Goal: Task Accomplishment & Management: Use online tool/utility

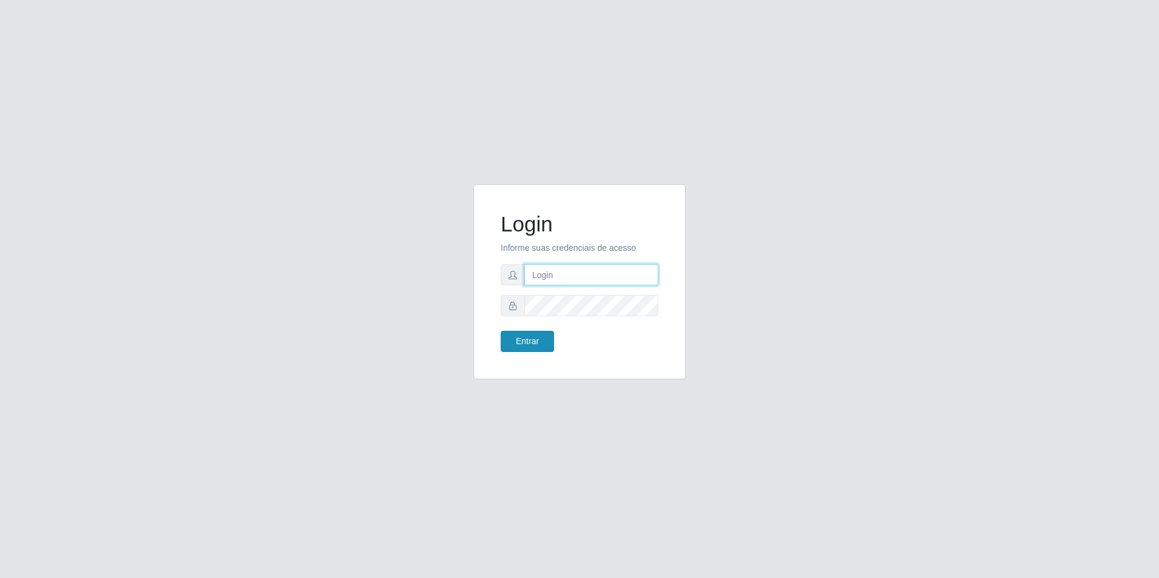
type input "[EMAIL_ADDRESS][DOMAIN_NAME]"
click at [536, 346] on button "Entrar" at bounding box center [527, 341] width 53 height 21
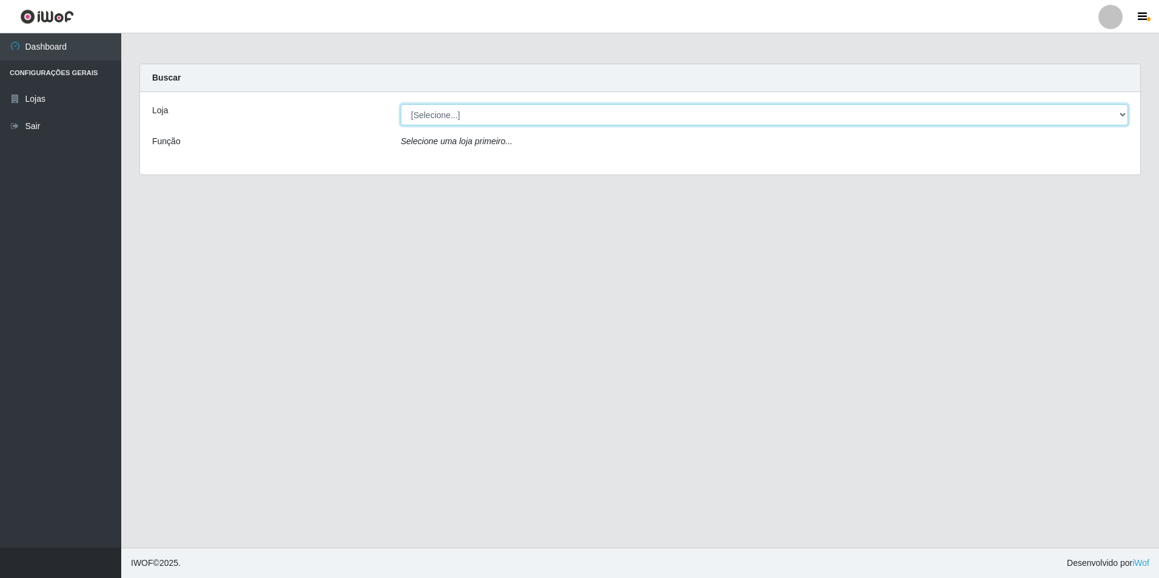
click at [478, 113] on select "[Selecione...] Extrabom - Loja 57 Anchieta" at bounding box center [765, 114] width 728 height 21
select select "470"
click at [401, 104] on select "[Selecione...] Extrabom - Loja 57 Anchieta" at bounding box center [765, 114] width 728 height 21
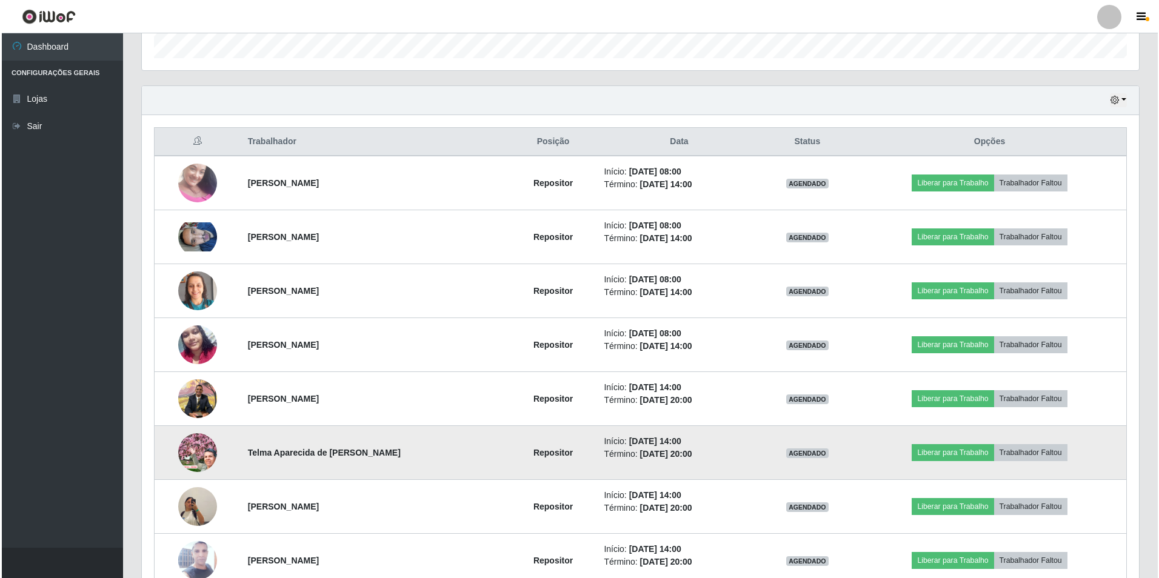
scroll to position [497, 0]
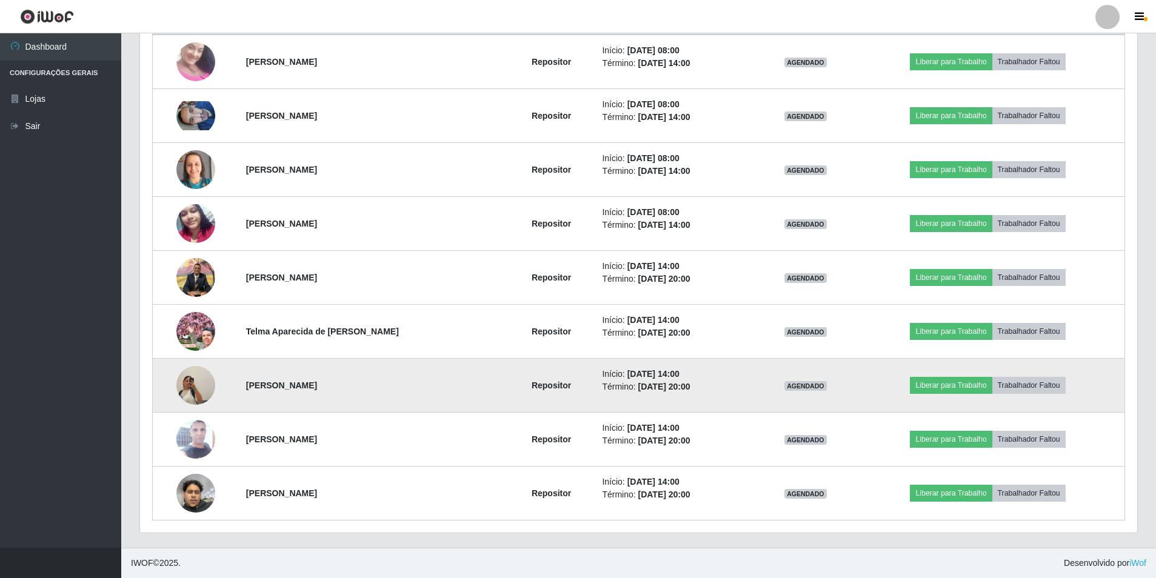
click at [200, 385] on img at bounding box center [195, 385] width 39 height 69
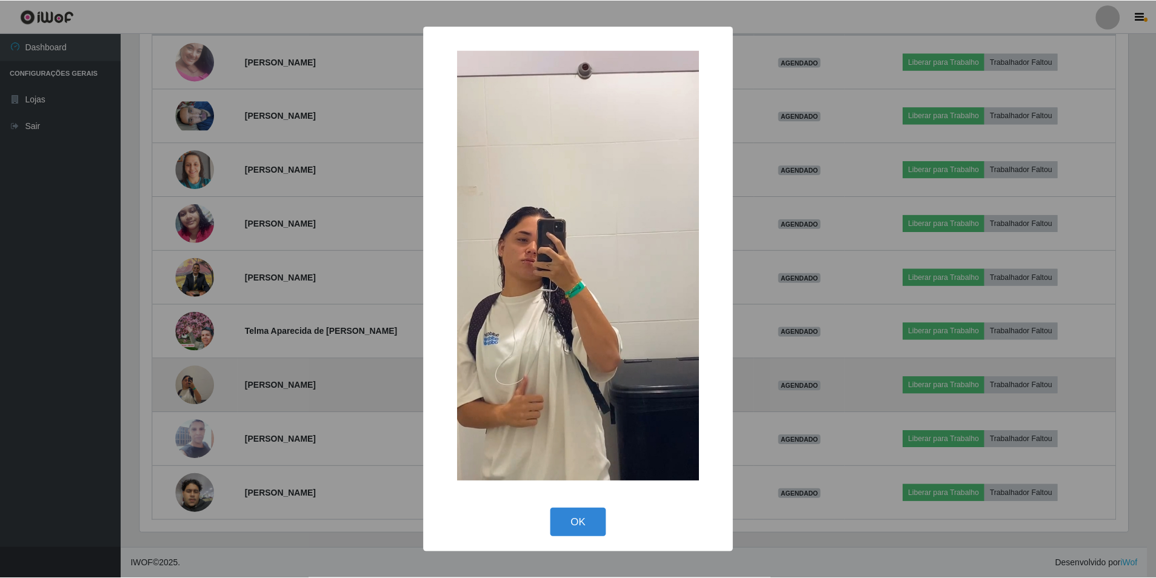
scroll to position [252, 991]
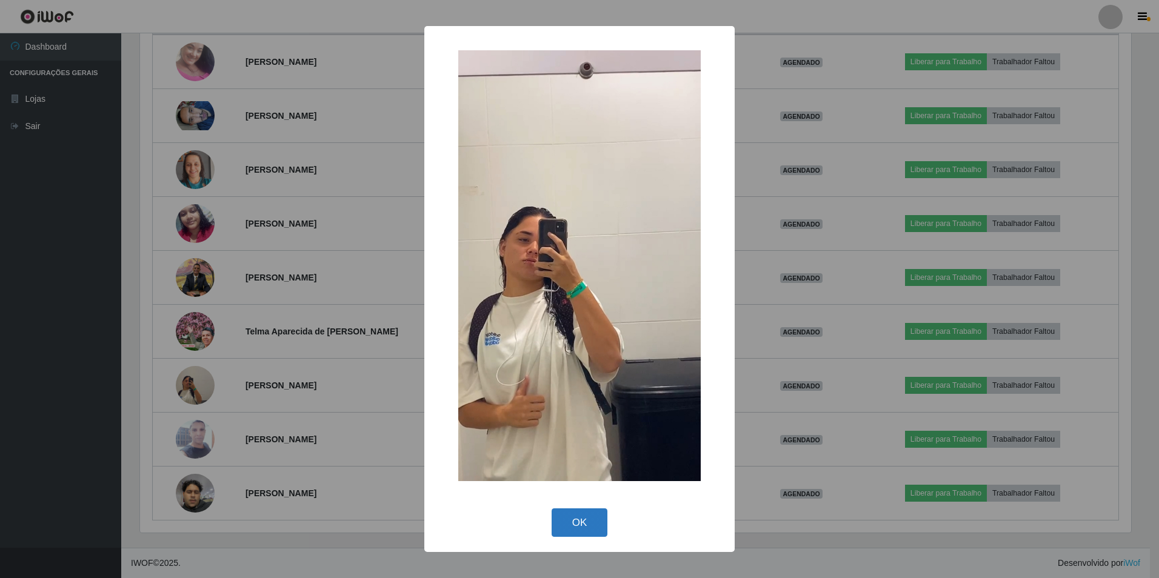
click at [578, 534] on button "OK" at bounding box center [580, 523] width 56 height 29
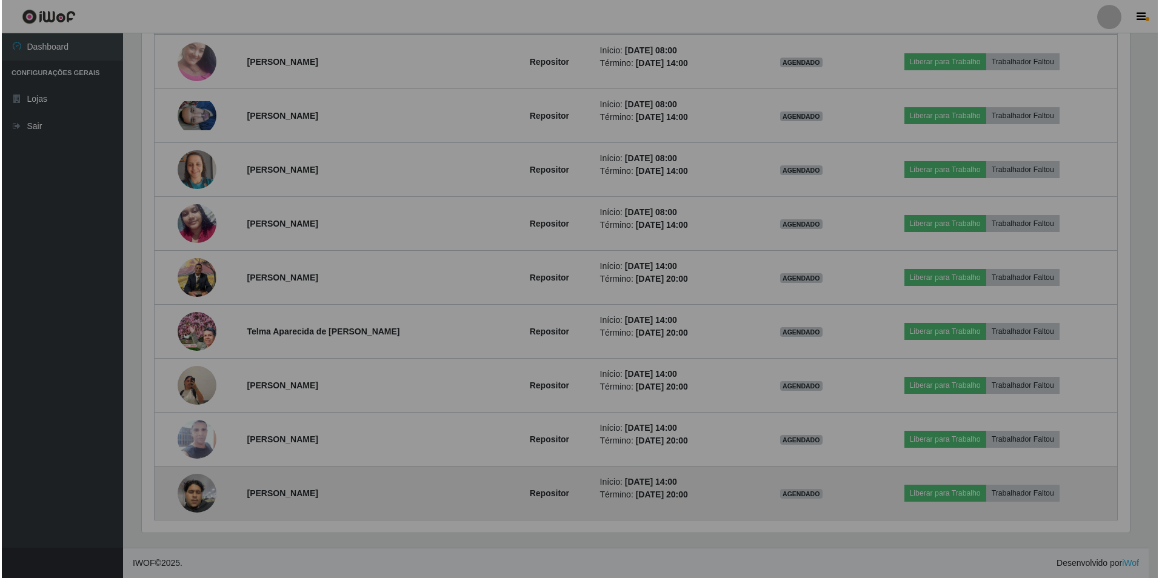
scroll to position [252, 998]
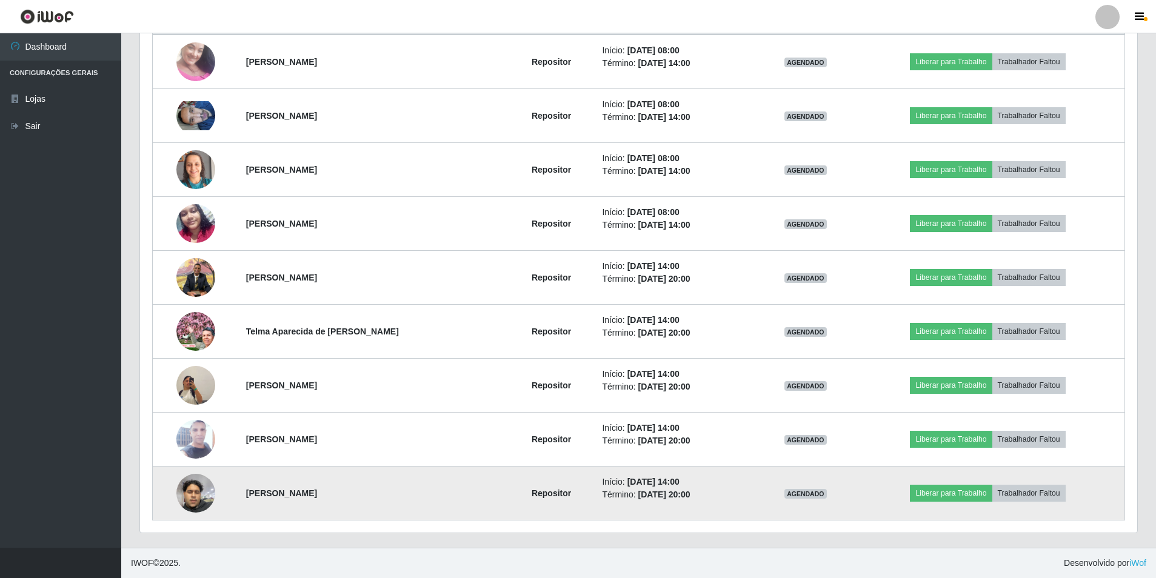
click at [199, 487] on img at bounding box center [195, 494] width 39 height 52
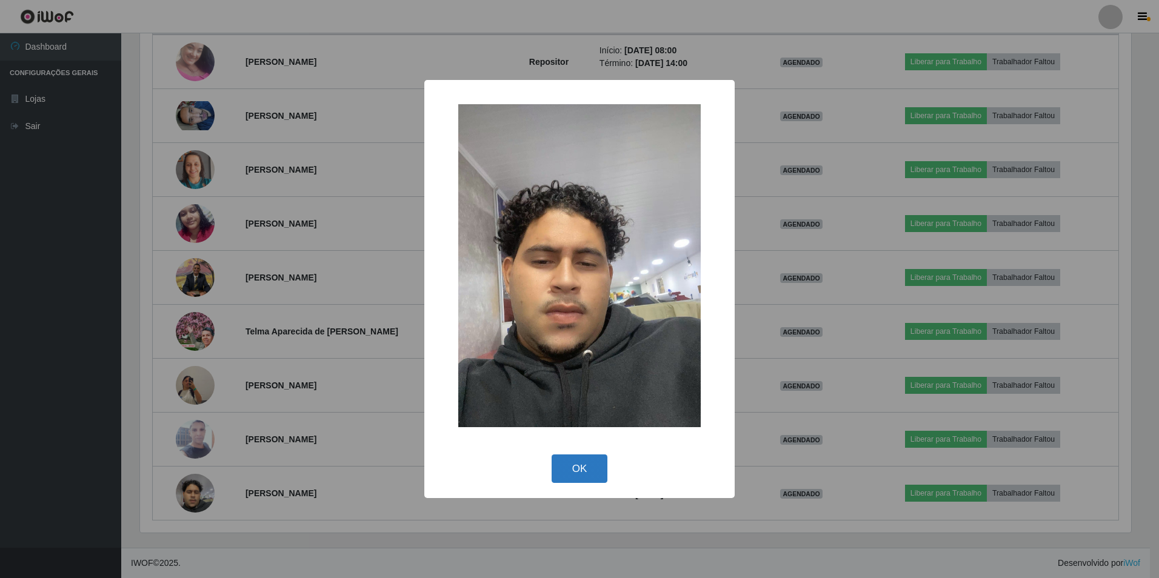
click at [578, 472] on button "OK" at bounding box center [580, 469] width 56 height 29
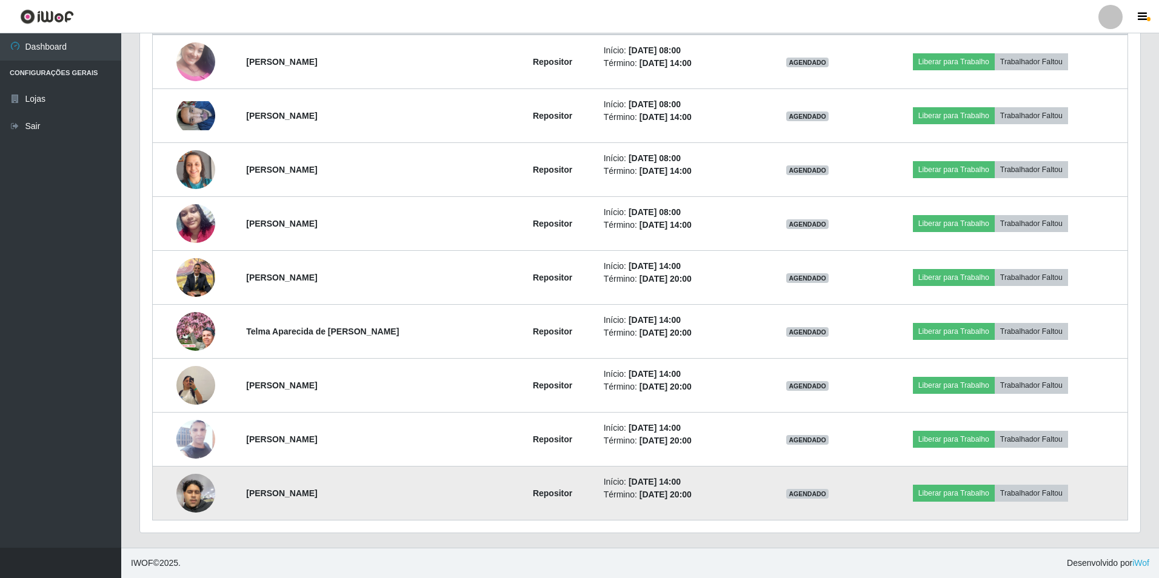
scroll to position [252, 998]
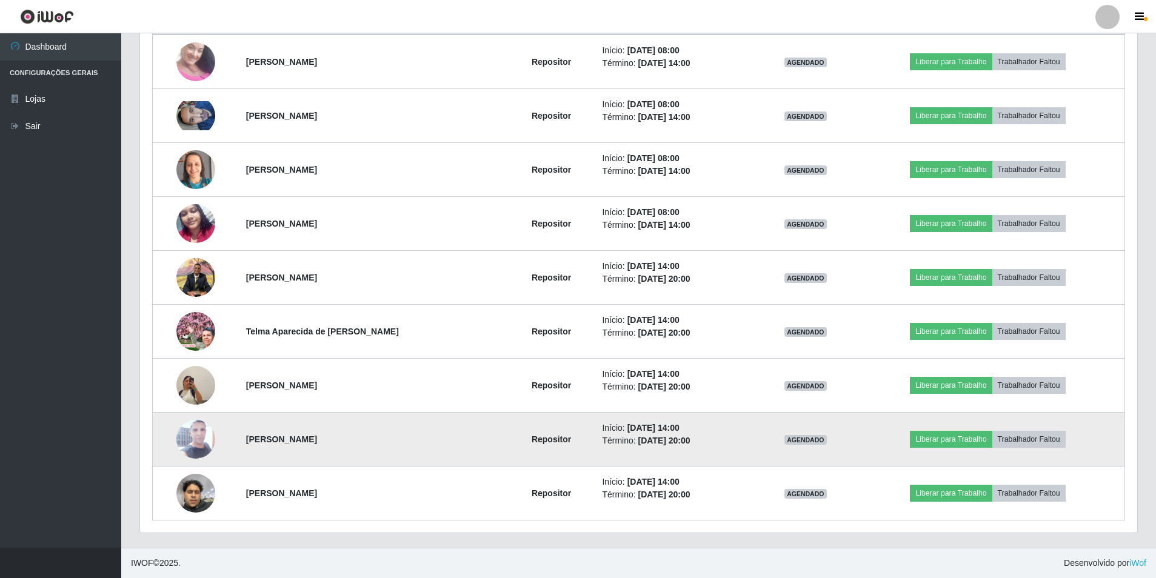
click at [192, 445] on img at bounding box center [195, 440] width 39 height 86
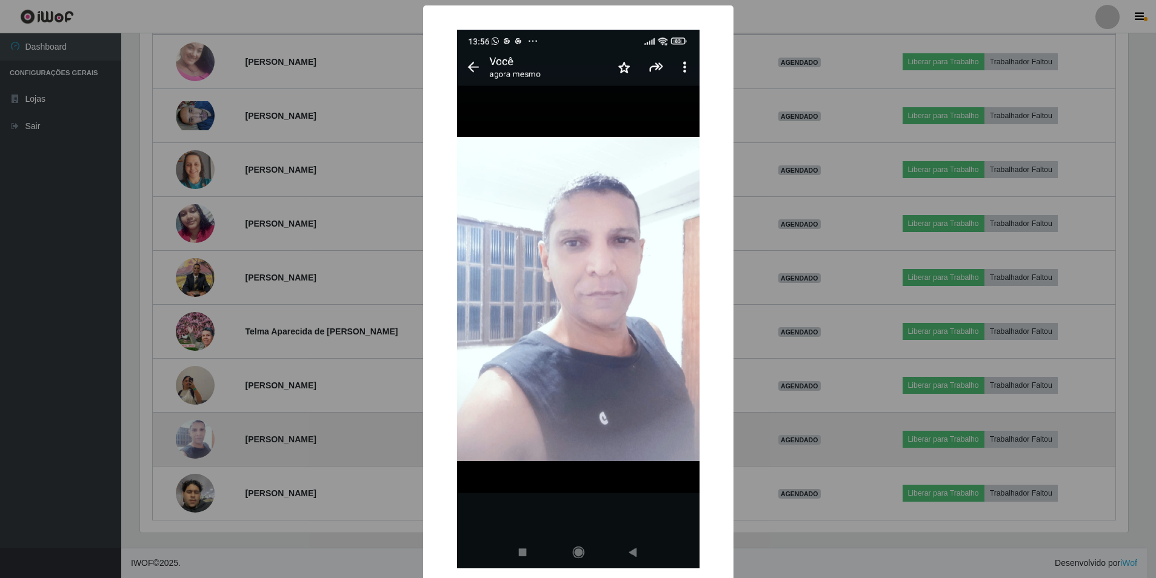
scroll to position [252, 991]
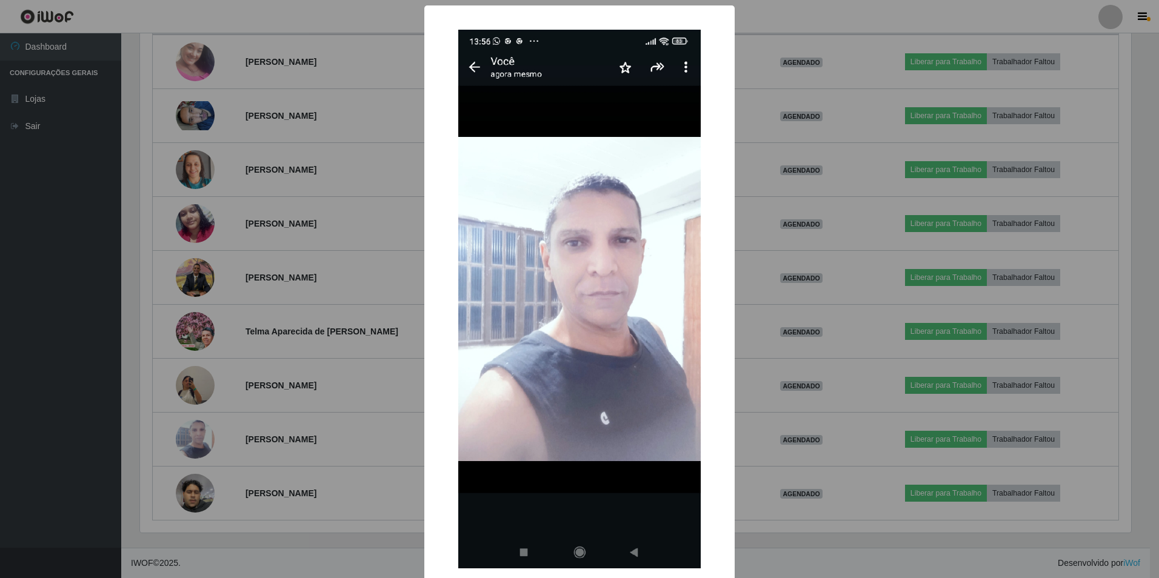
click at [19, 314] on div "× OK Cancel" at bounding box center [579, 289] width 1159 height 578
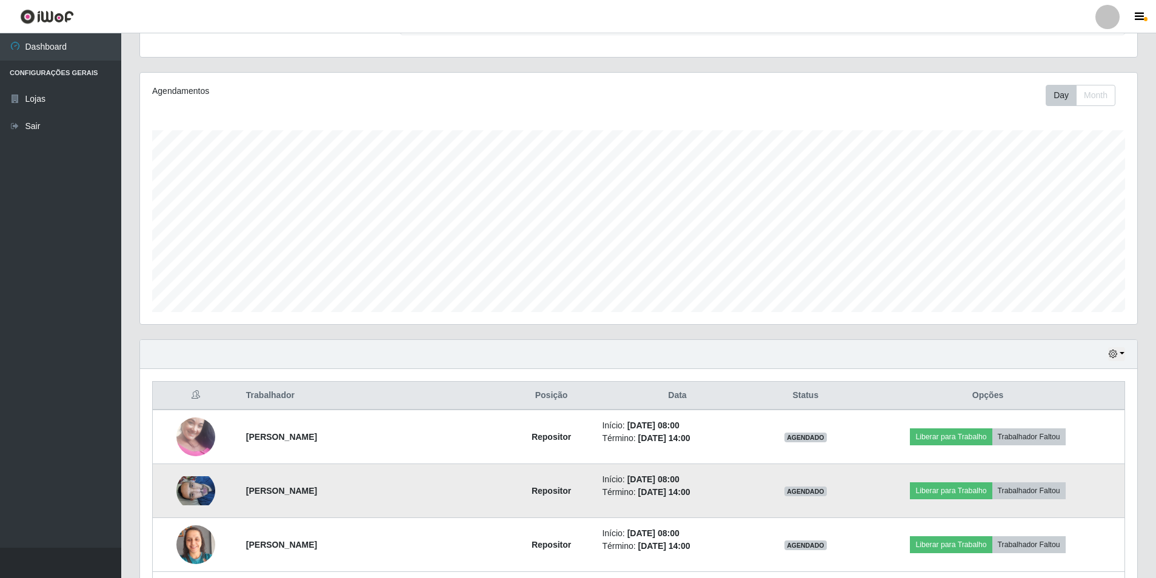
scroll to position [182, 0]
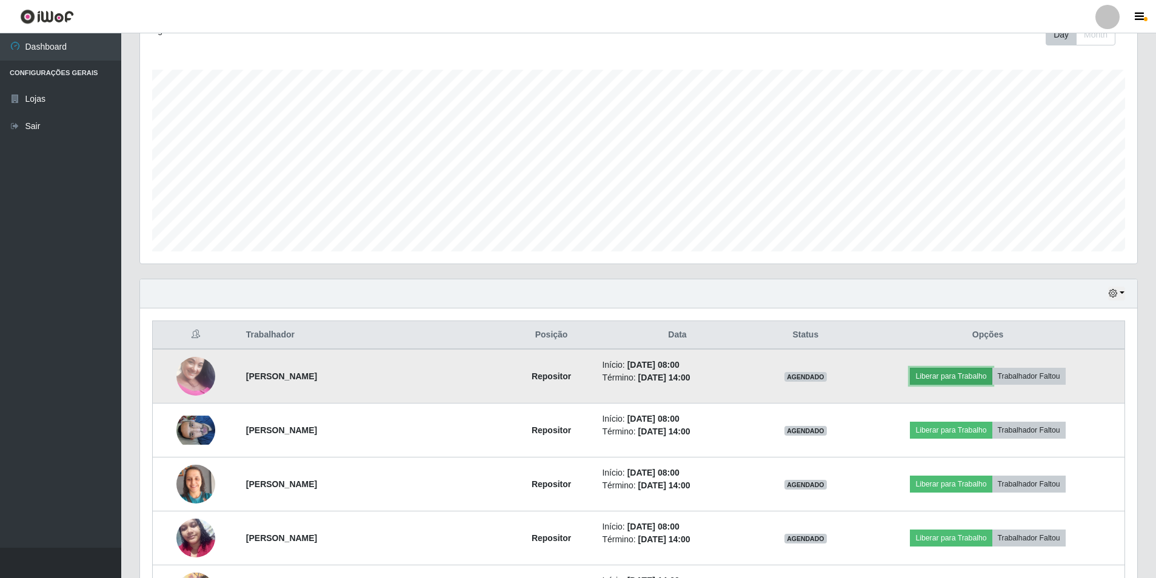
click at [944, 380] on button "Liberar para Trabalho" at bounding box center [951, 376] width 82 height 17
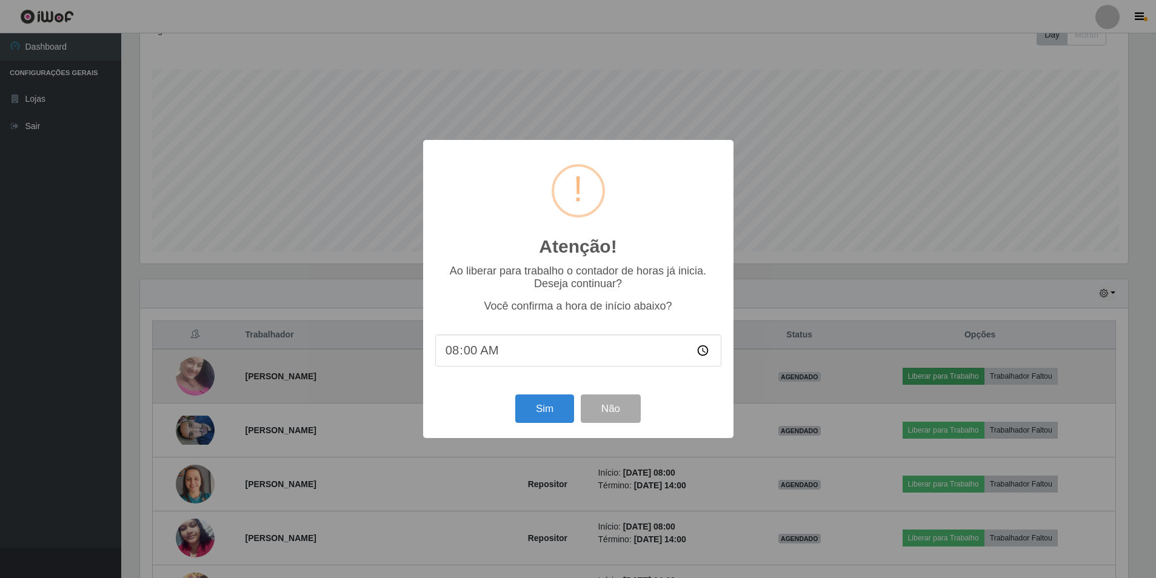
scroll to position [252, 991]
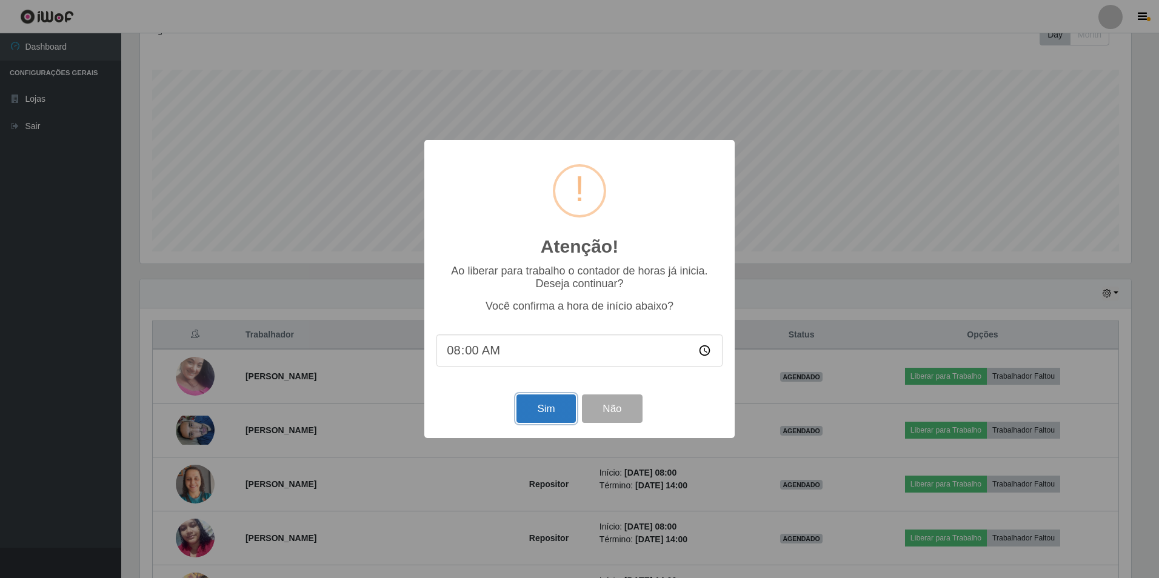
click at [535, 416] on button "Sim" at bounding box center [546, 409] width 59 height 29
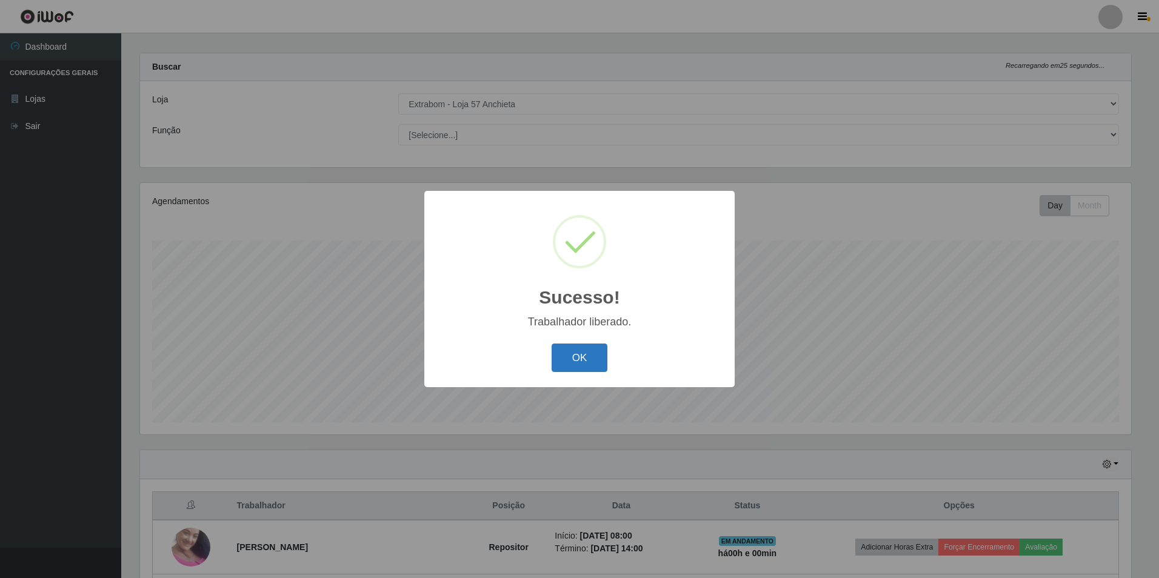
click at [603, 350] on button "OK" at bounding box center [580, 358] width 56 height 29
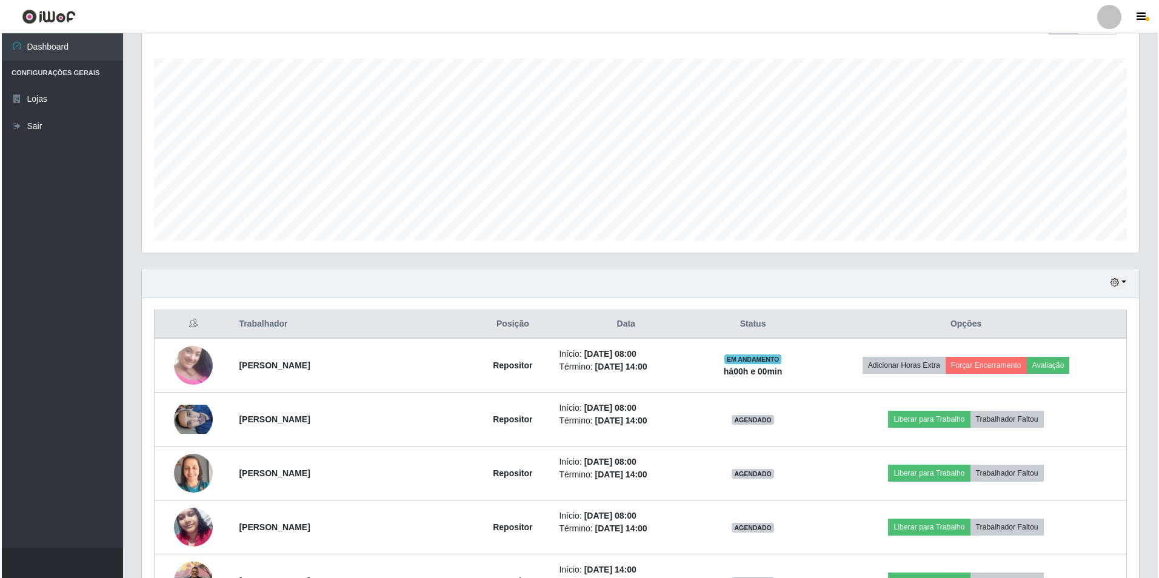
scroll to position [253, 0]
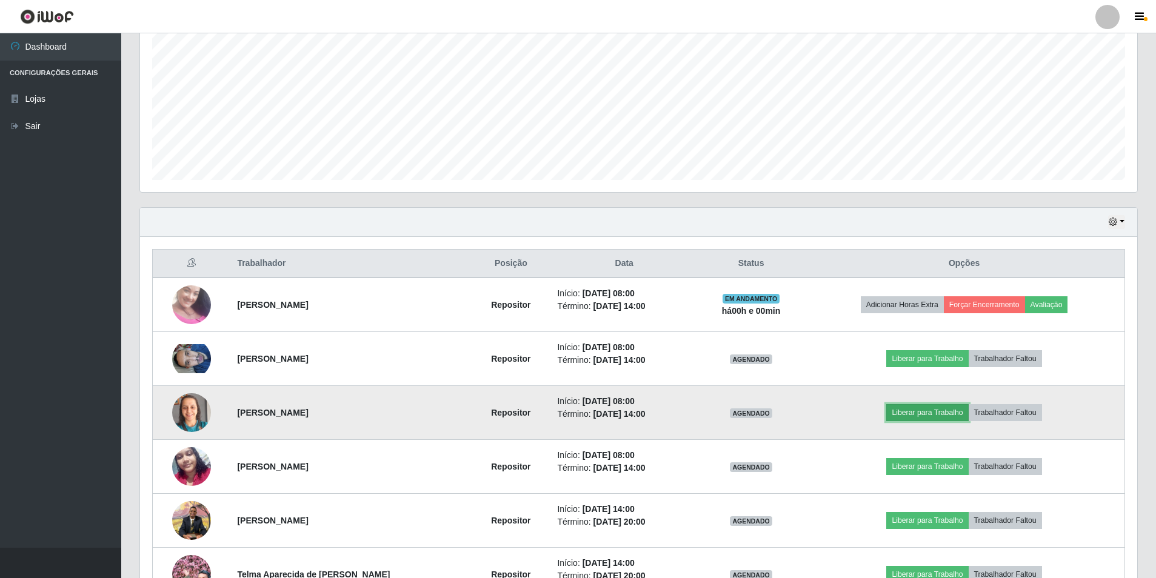
click at [906, 415] on button "Liberar para Trabalho" at bounding box center [928, 412] width 82 height 17
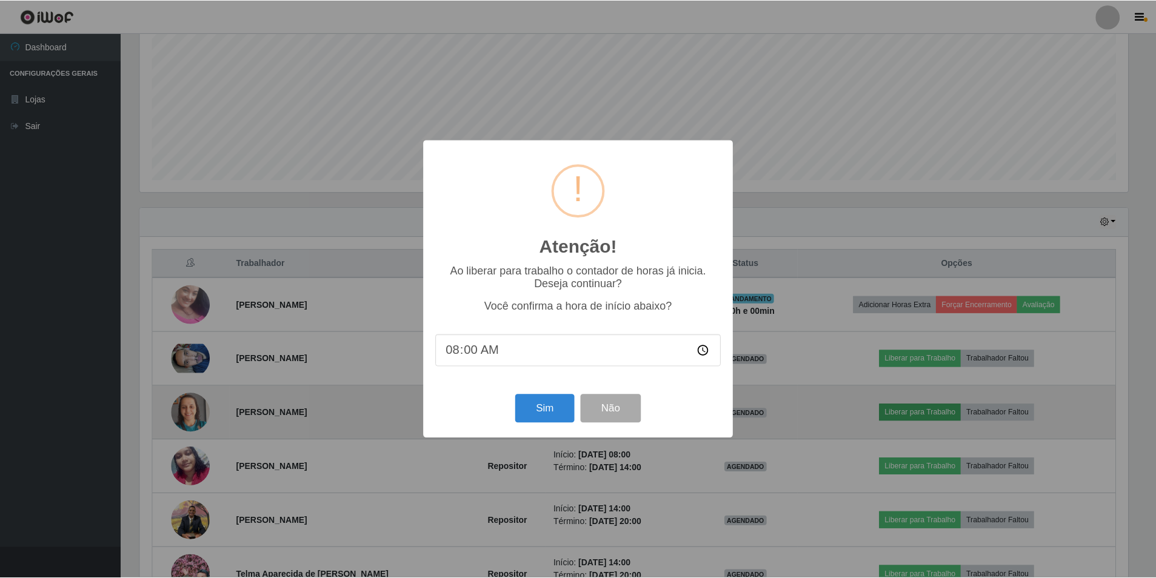
scroll to position [252, 991]
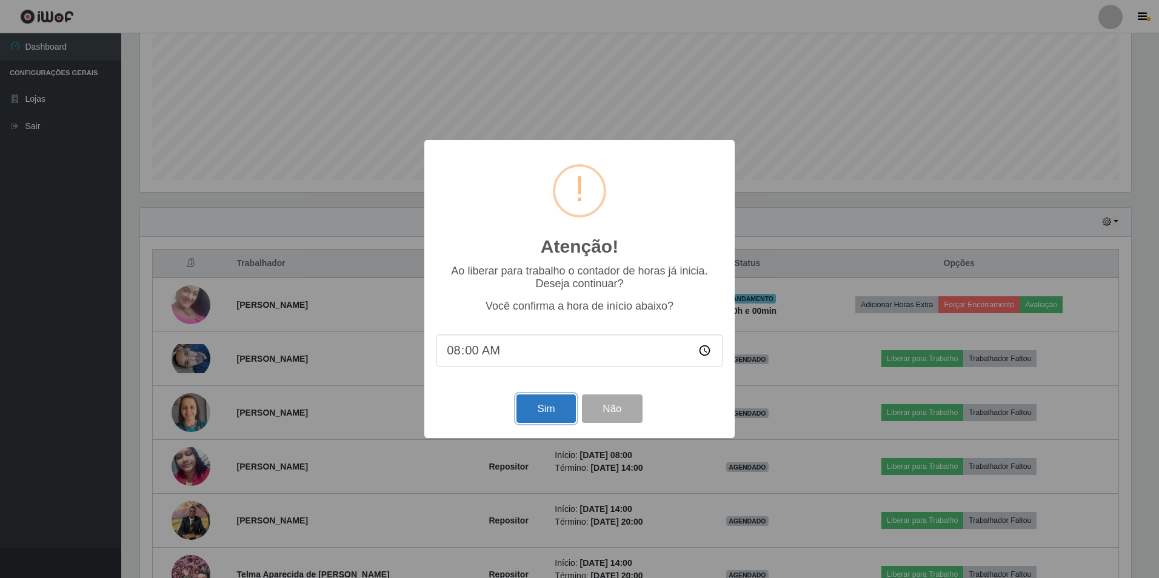
click at [551, 413] on button "Sim" at bounding box center [546, 409] width 59 height 29
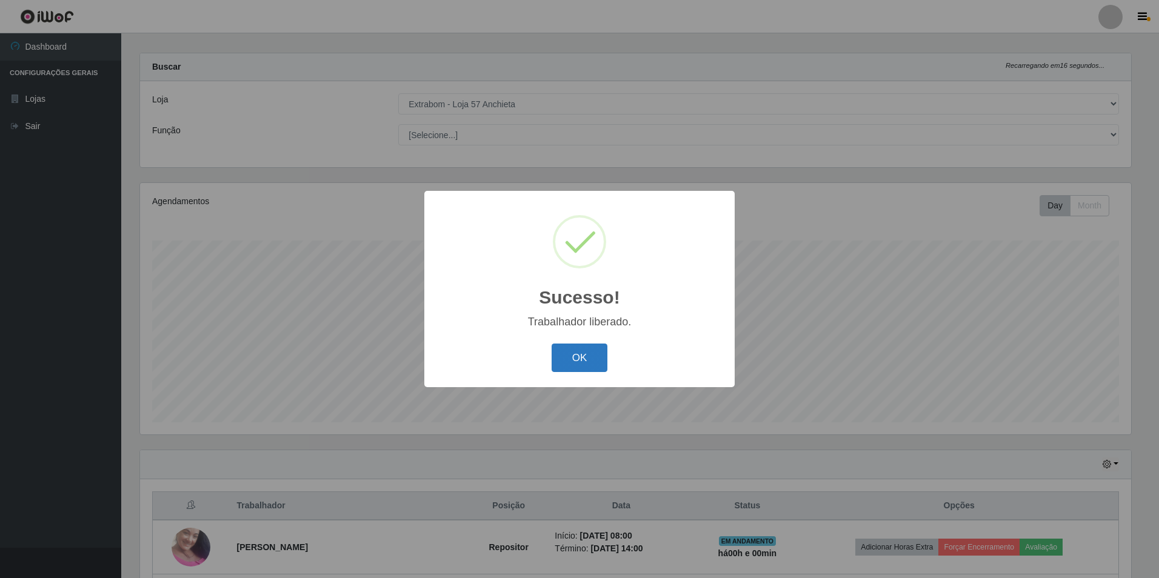
click at [565, 344] on button "OK" at bounding box center [580, 358] width 56 height 29
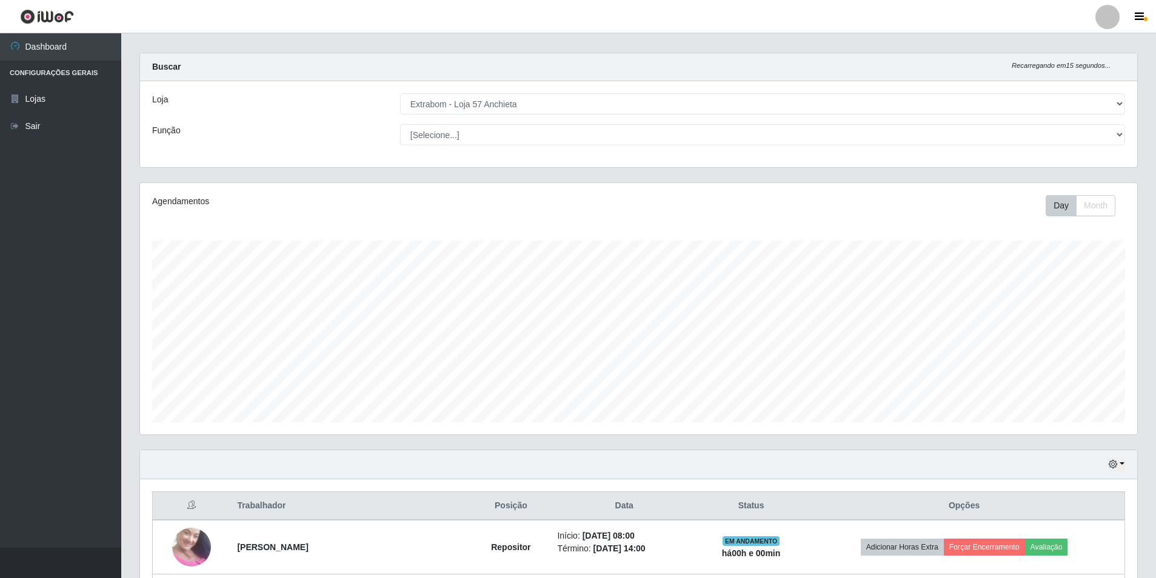
scroll to position [132, 0]
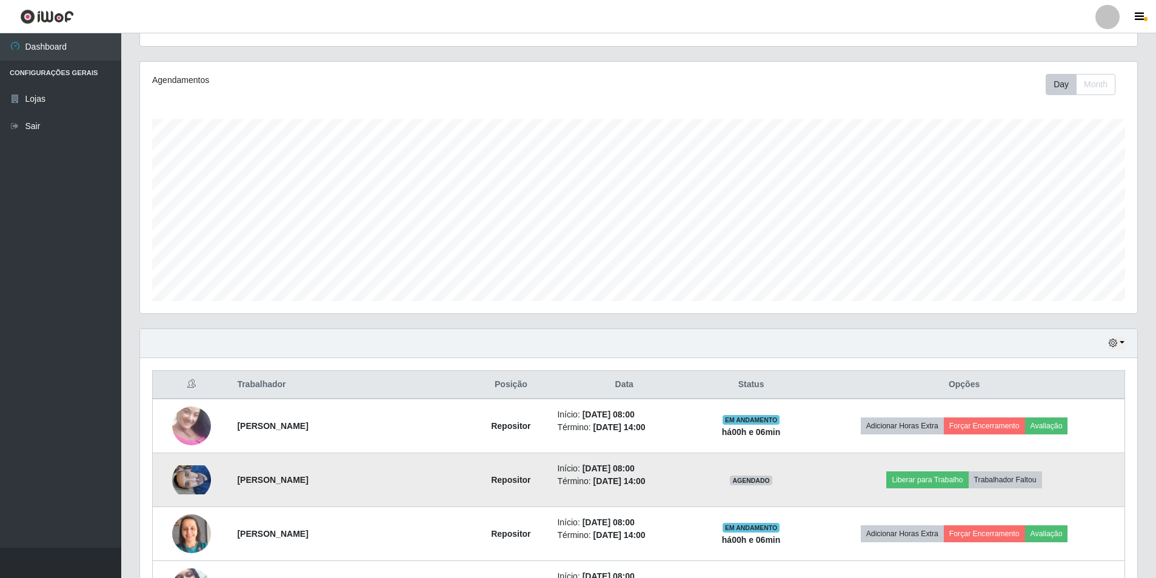
click at [920, 490] on td "Liberar para Trabalho Trabalhador Faltou" at bounding box center [964, 481] width 321 height 54
click at [920, 484] on button "Liberar para Trabalho" at bounding box center [928, 480] width 82 height 17
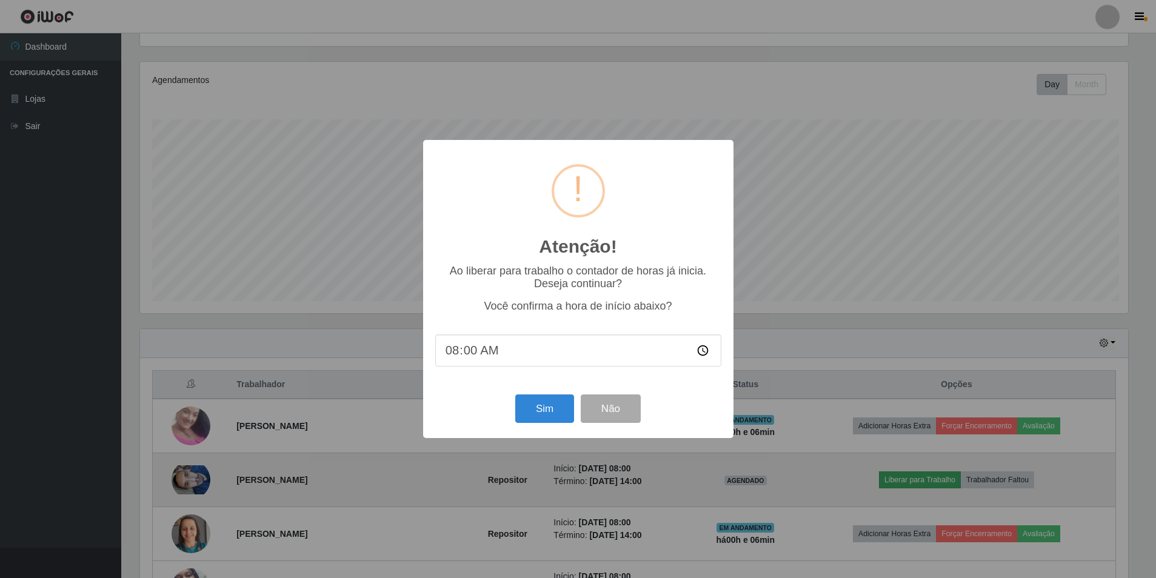
scroll to position [252, 991]
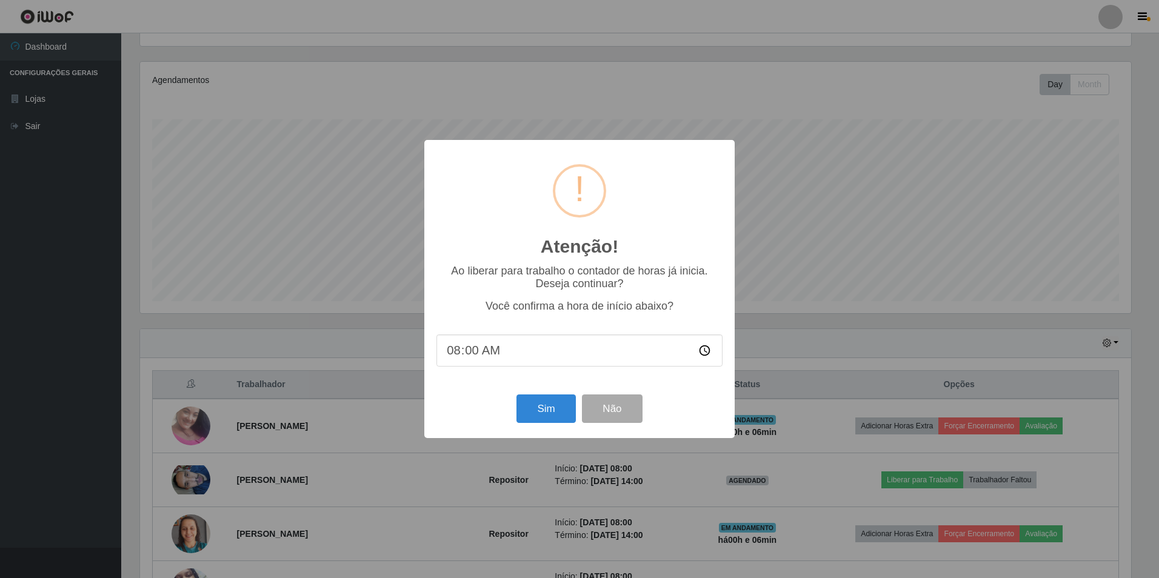
click at [472, 354] on input "08:00" at bounding box center [580, 351] width 286 height 32
type input "08:06"
click at [542, 407] on button "Sim" at bounding box center [546, 409] width 59 height 29
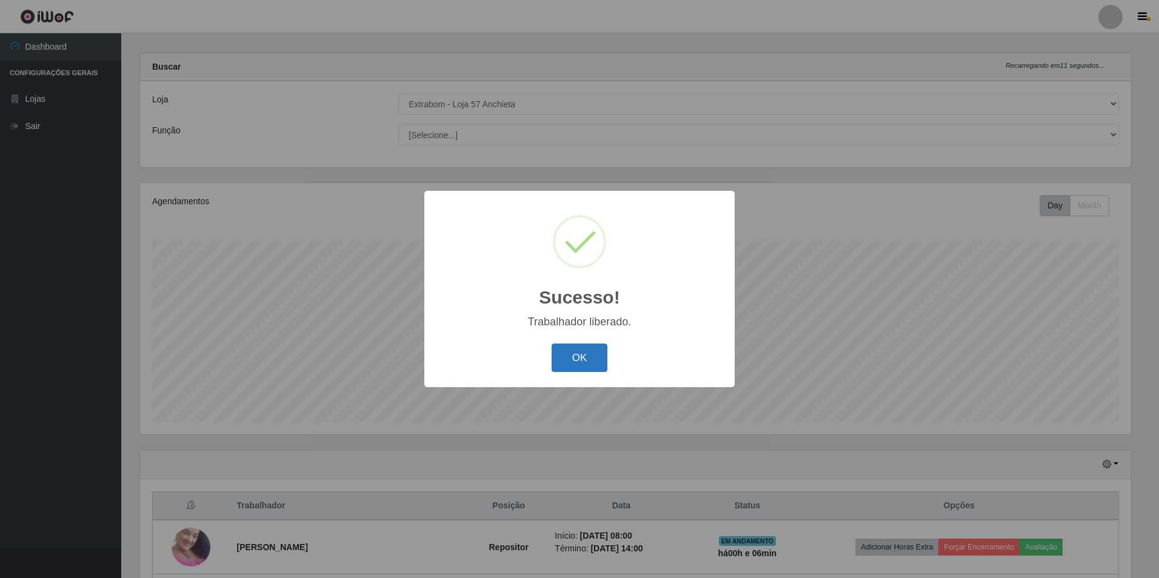
click at [601, 368] on button "OK" at bounding box center [580, 358] width 56 height 29
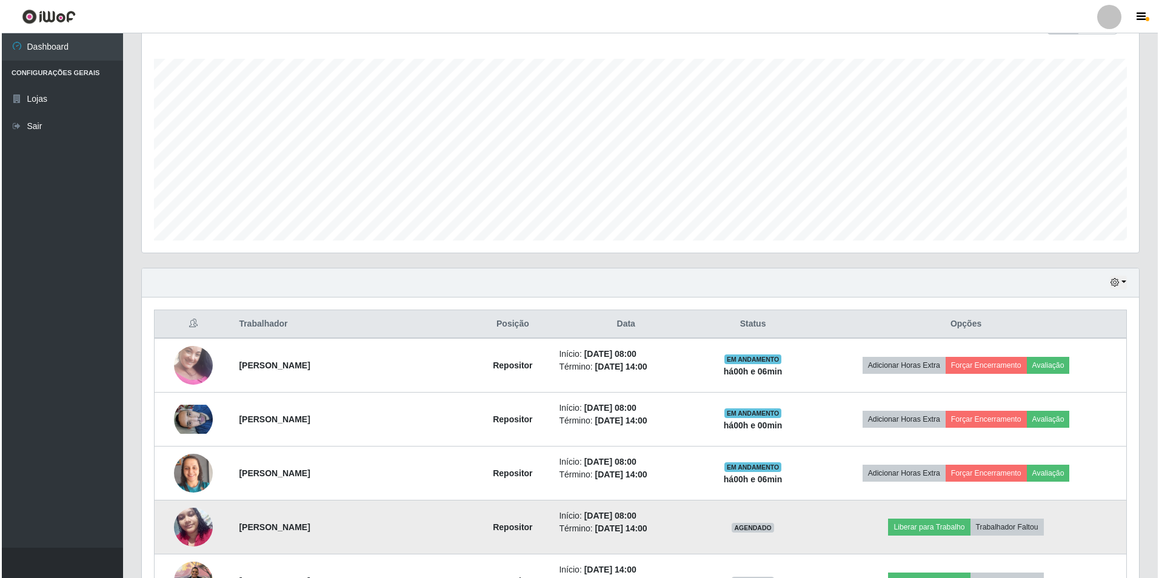
scroll to position [253, 0]
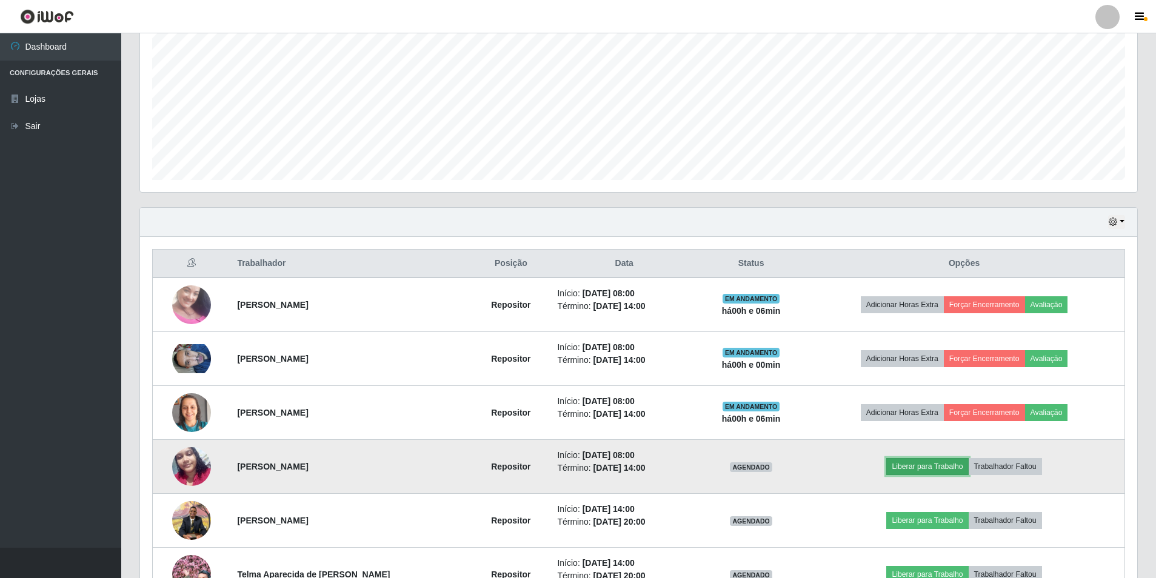
click at [928, 468] on button "Liberar para Trabalho" at bounding box center [928, 466] width 82 height 17
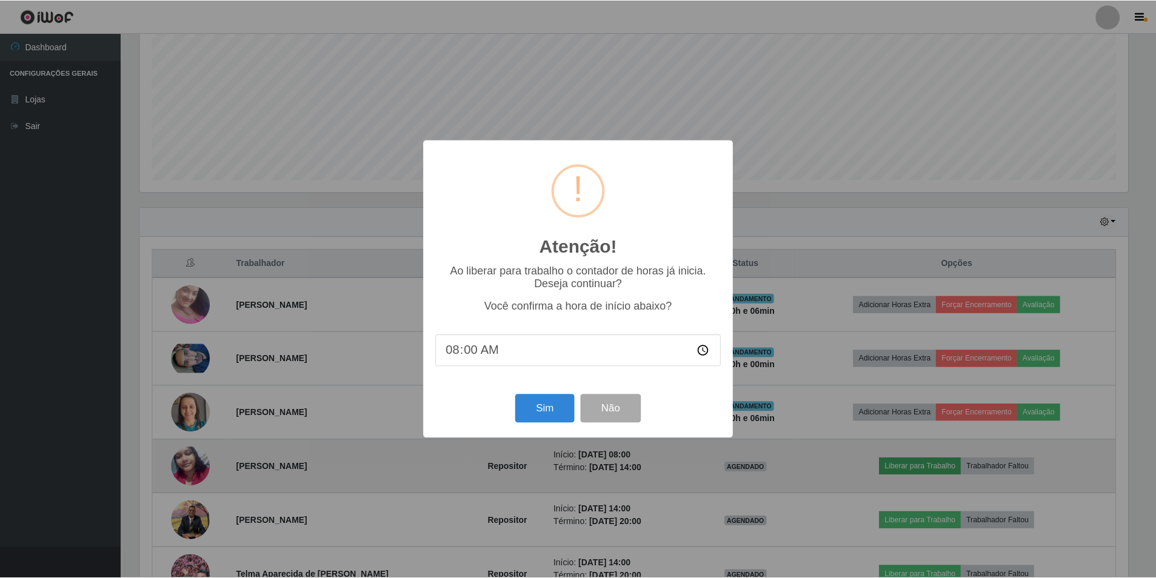
scroll to position [252, 991]
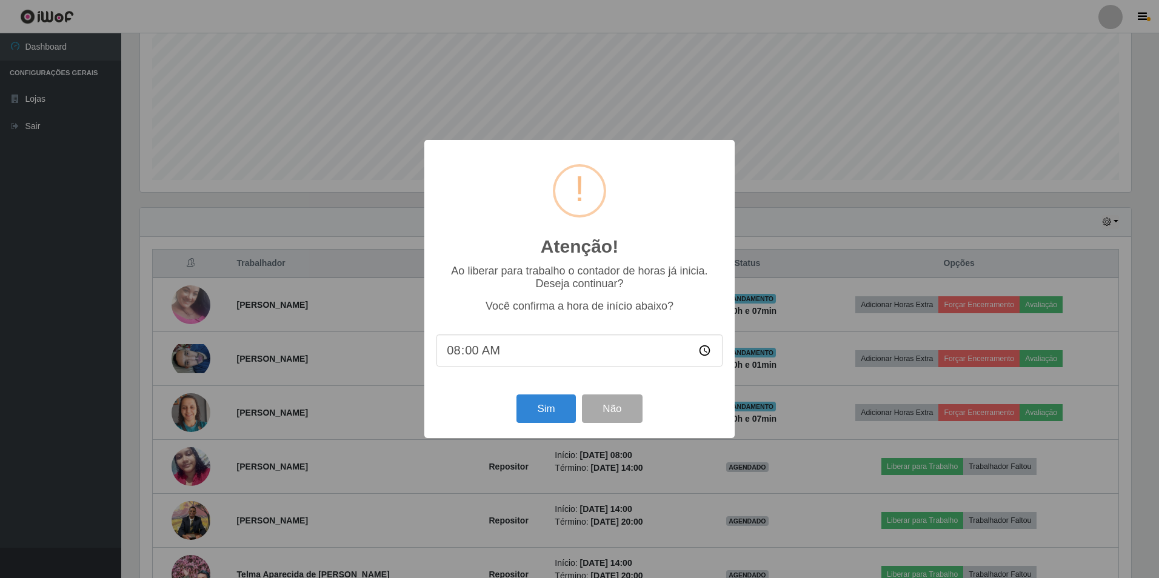
click at [476, 354] on input "08:00" at bounding box center [580, 351] width 286 height 32
type input "08:07"
click at [537, 414] on button "Sim" at bounding box center [546, 409] width 59 height 29
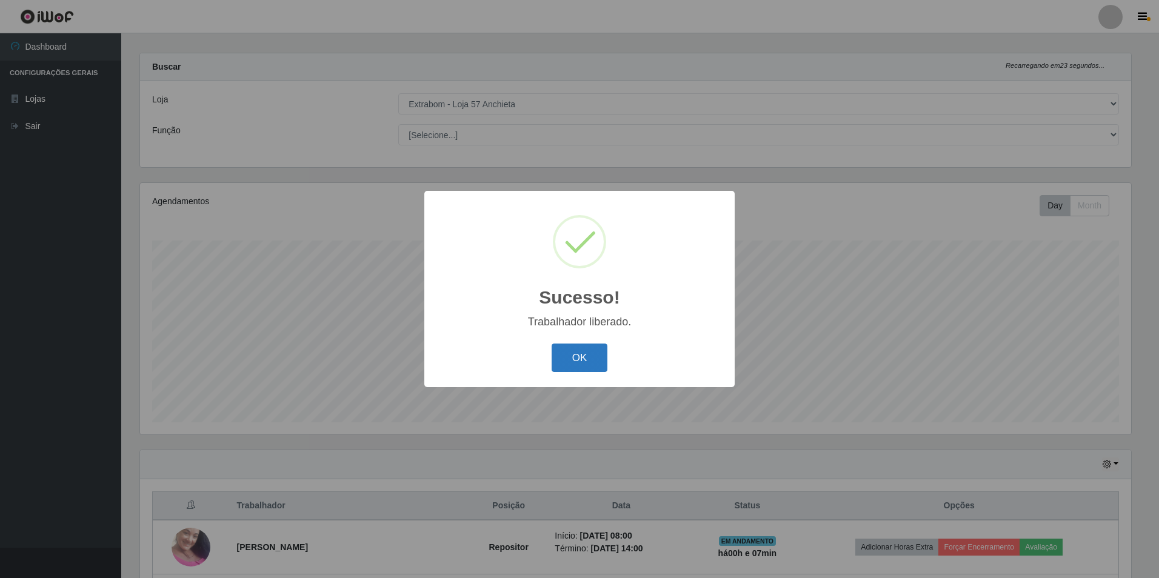
click at [575, 360] on button "OK" at bounding box center [580, 358] width 56 height 29
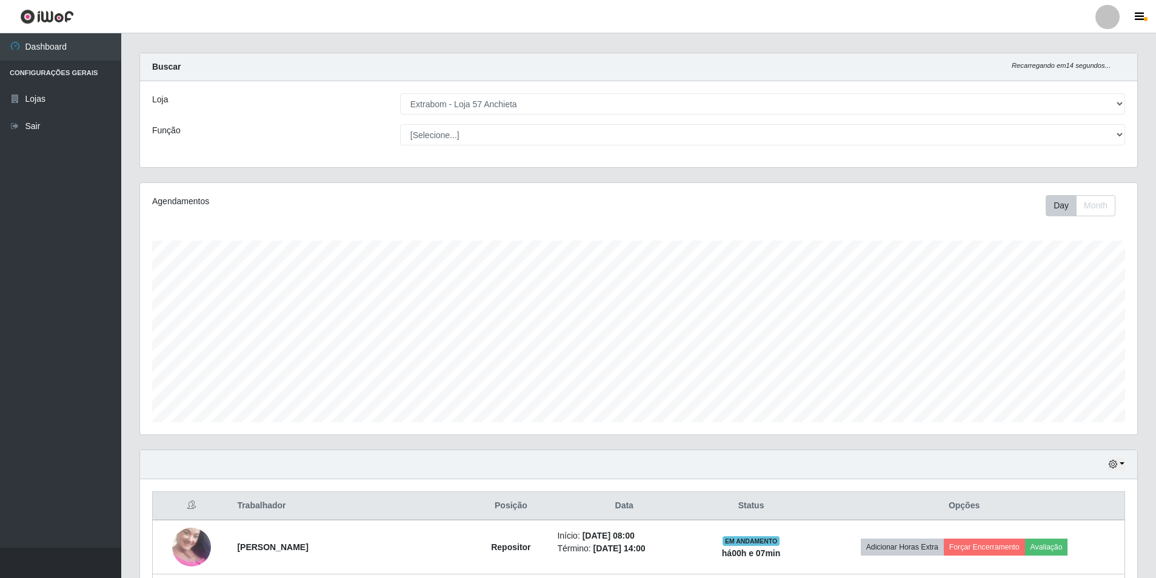
scroll to position [0, 0]
